Goal: Task Accomplishment & Management: Manage account settings

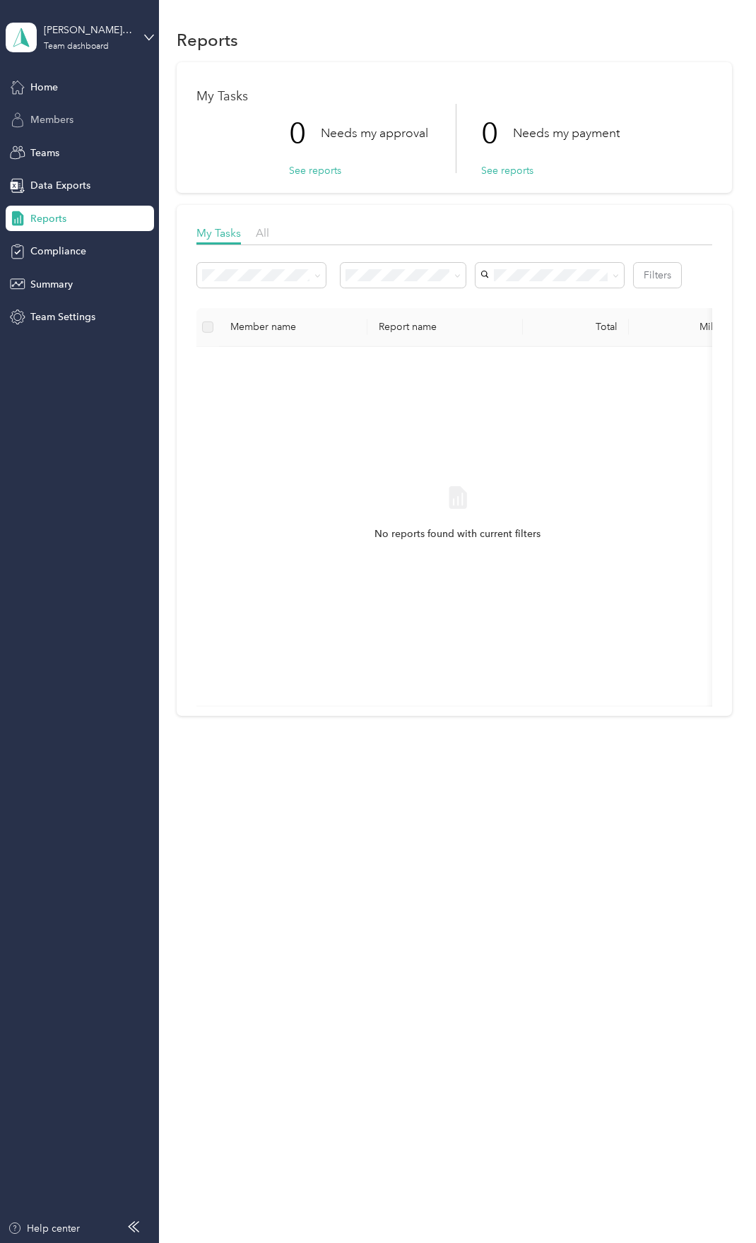
click at [35, 117] on span "Members" at bounding box center [51, 119] width 43 height 15
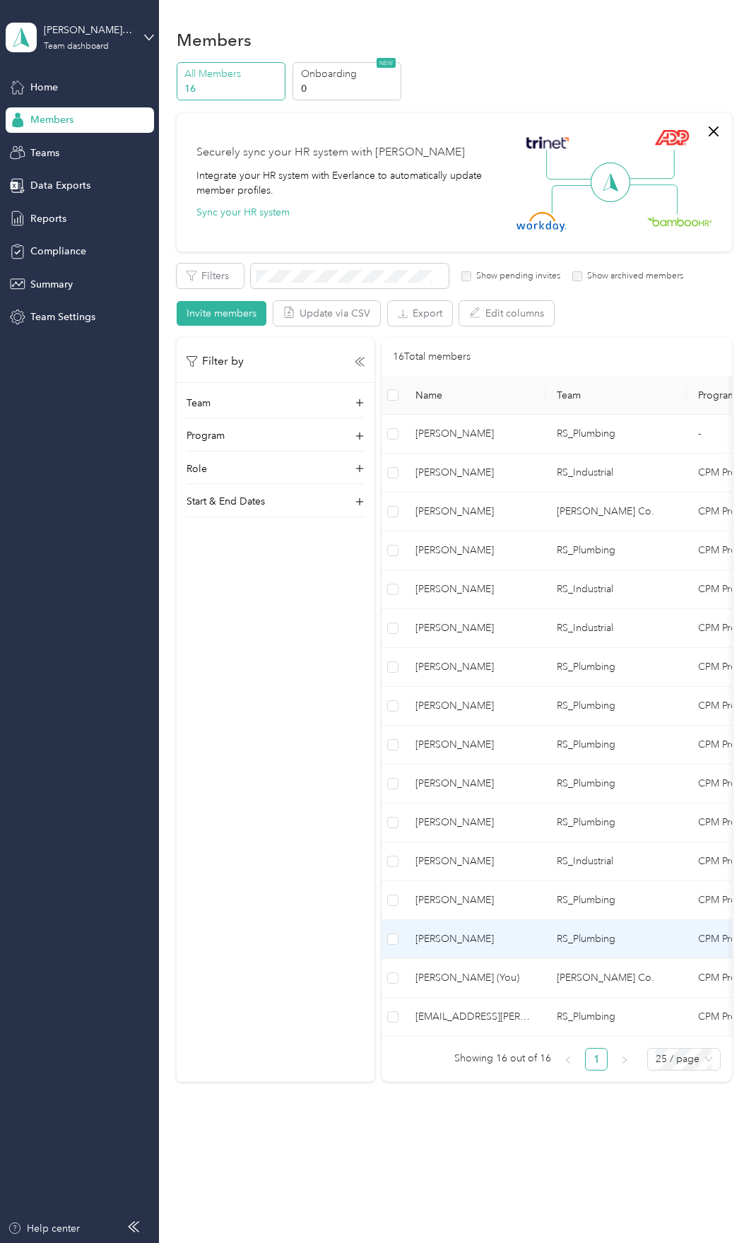
click at [483, 939] on span "[PERSON_NAME]" at bounding box center [475, 939] width 119 height 16
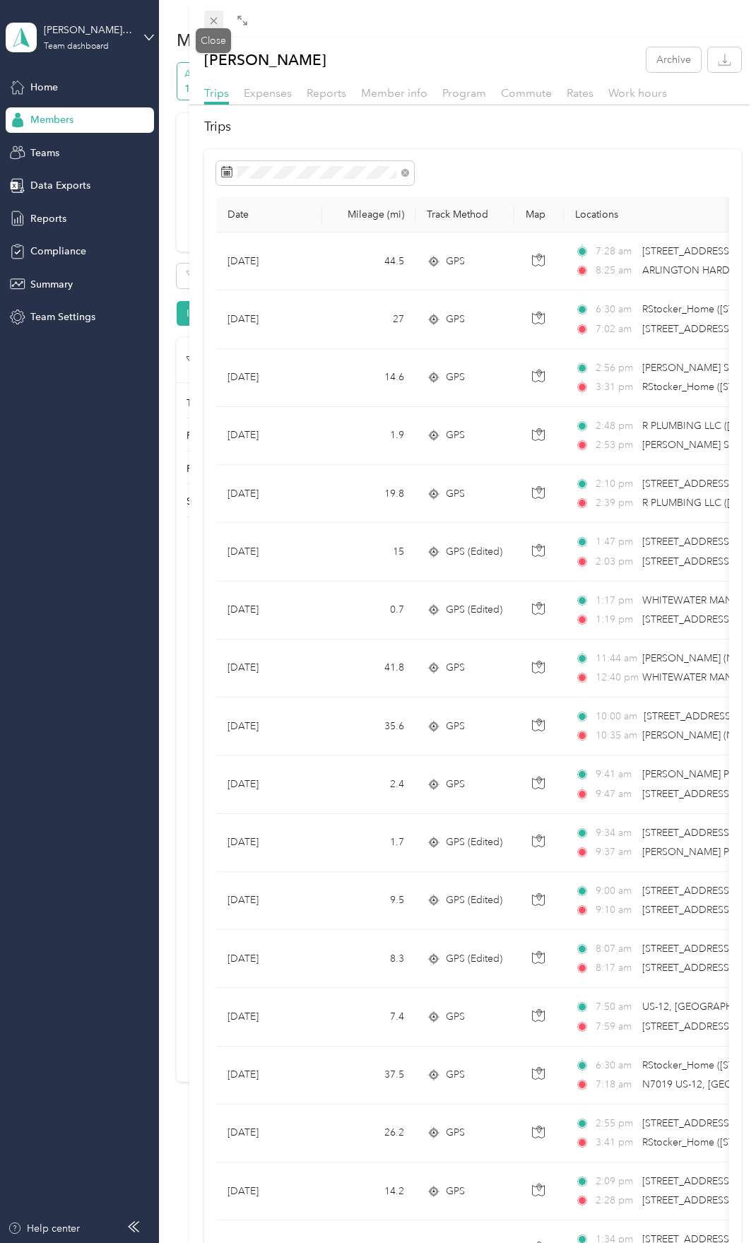
click at [220, 22] on span at bounding box center [214, 21] width 20 height 20
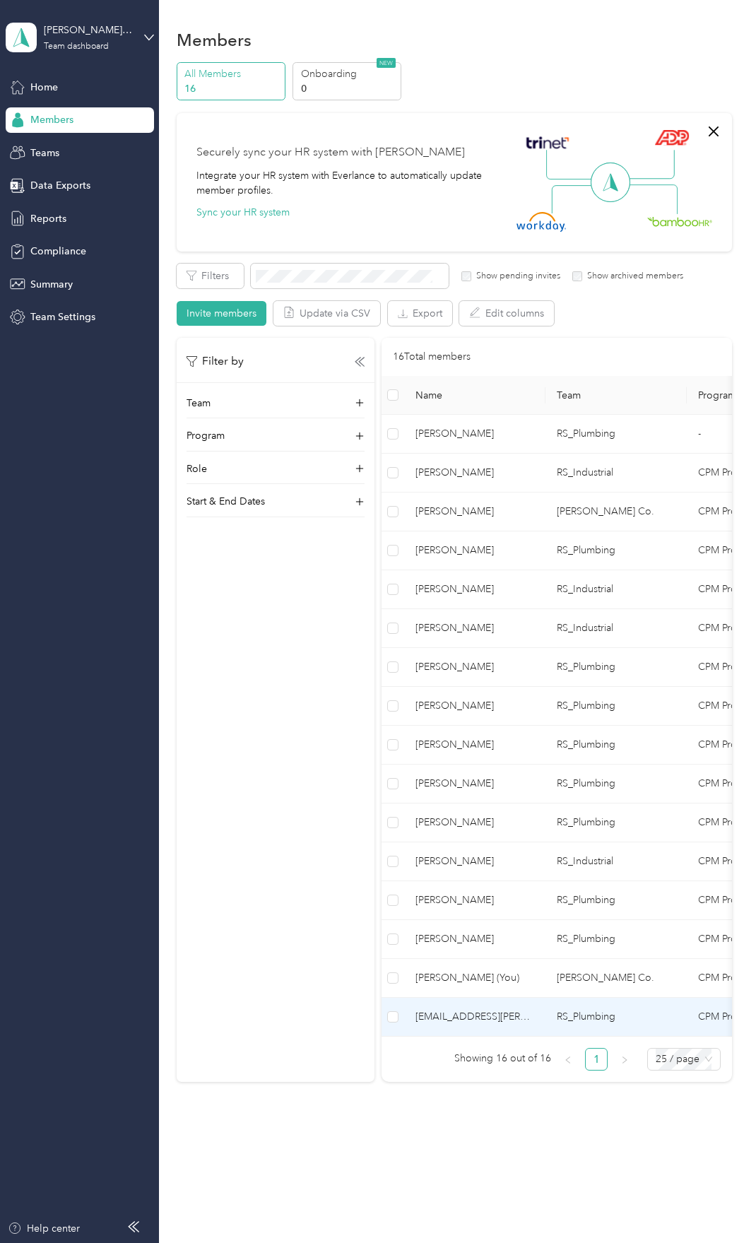
click at [553, 1024] on td "RS_Plumbing" at bounding box center [616, 1017] width 141 height 39
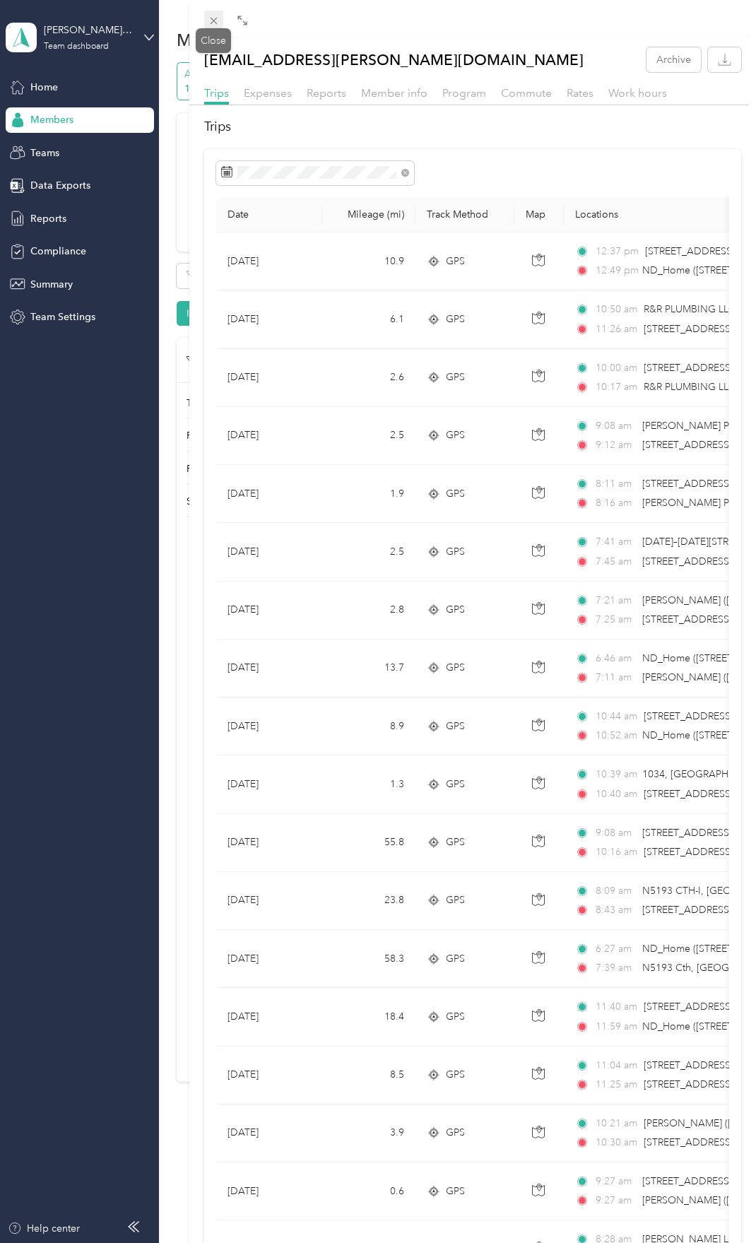
click at [211, 16] on icon at bounding box center [214, 21] width 12 height 12
